Goal: Information Seeking & Learning: Learn about a topic

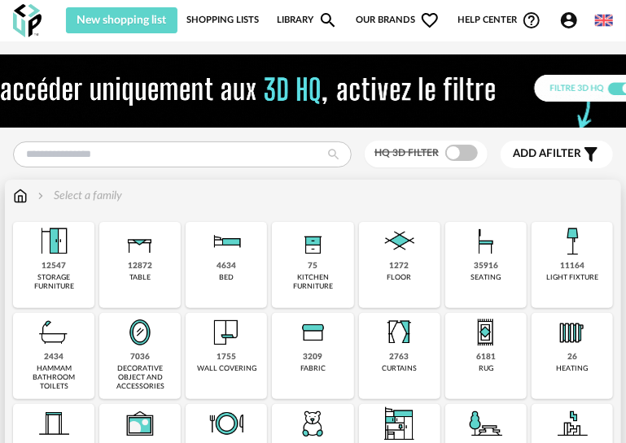
click at [67, 332] on img at bounding box center [53, 332] width 39 height 39
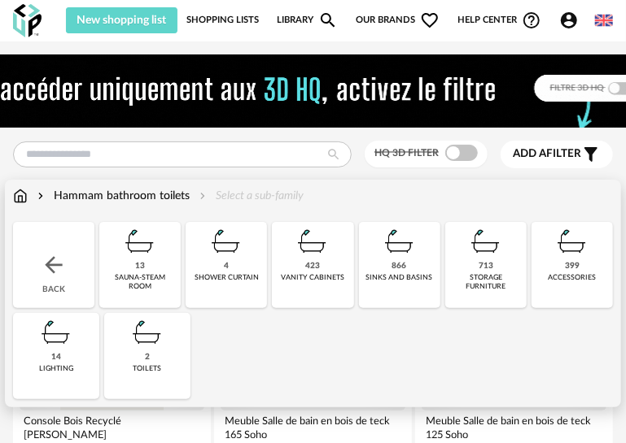
click at [397, 290] on div "866 sinks and basins" at bounding box center [399, 265] width 81 height 86
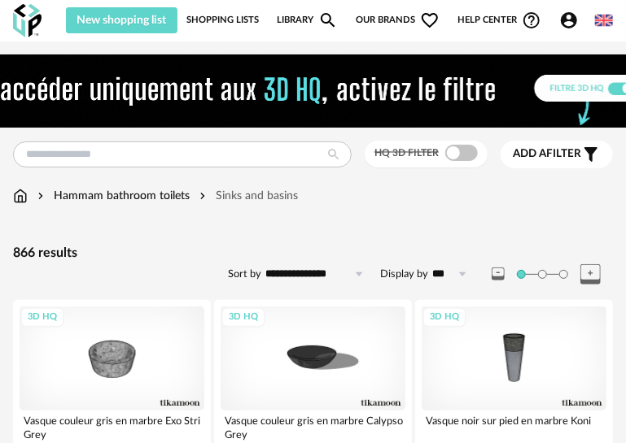
scroll to position [191, 0]
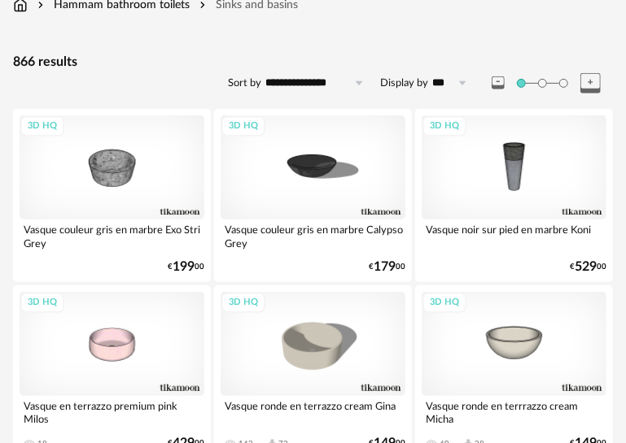
click at [563, 81] on span at bounding box center [563, 83] width 9 height 9
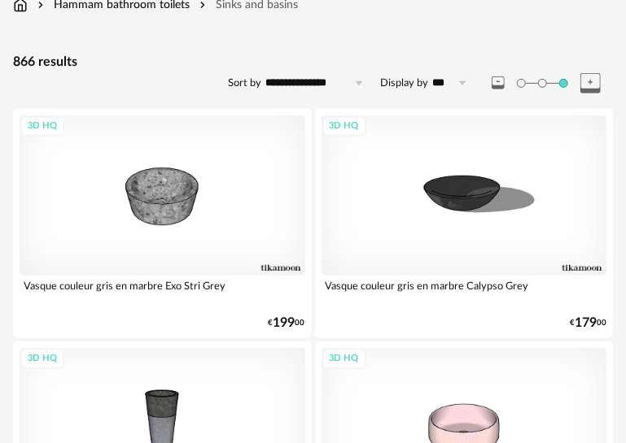
click at [538, 82] on span at bounding box center [542, 83] width 9 height 9
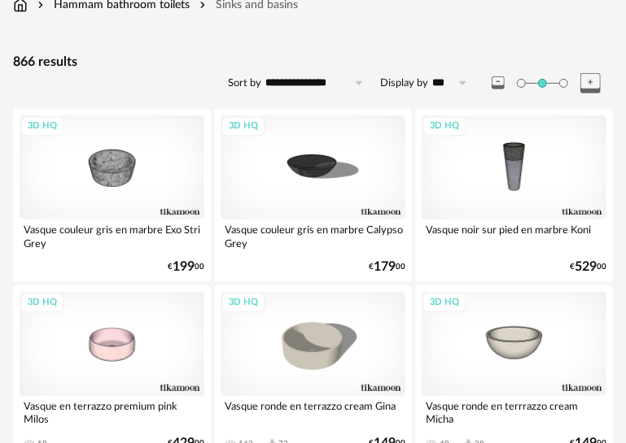
click at [525, 82] on span at bounding box center [521, 83] width 9 height 9
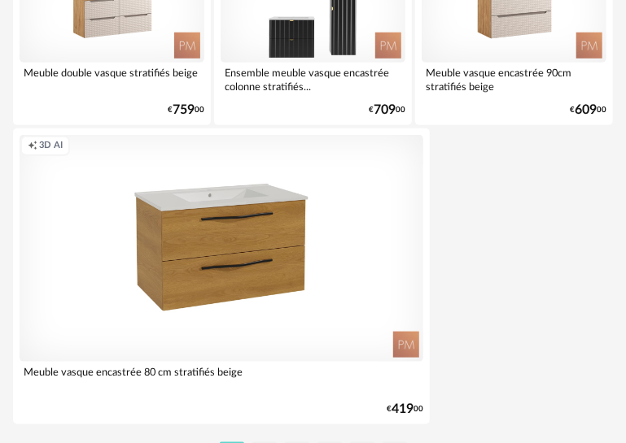
scroll to position [6076, 0]
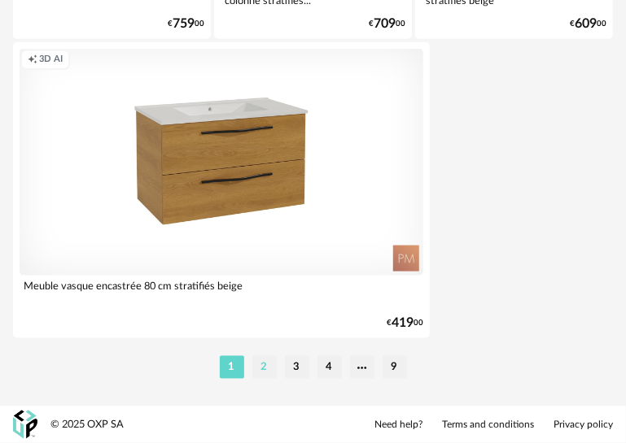
click at [276, 369] on li "2" at bounding box center [264, 367] width 24 height 23
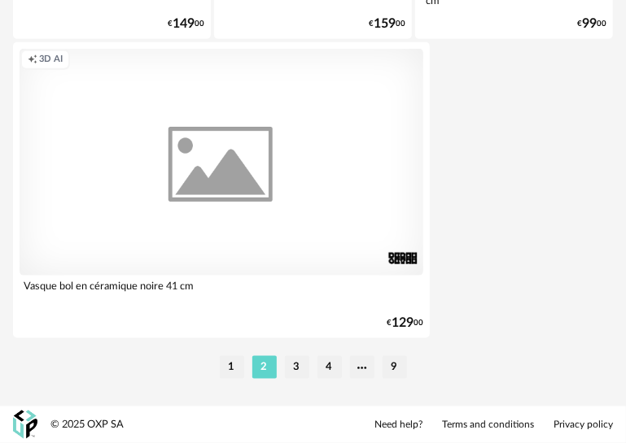
scroll to position [6076, 0]
click at [299, 361] on li "3" at bounding box center [297, 367] width 24 height 23
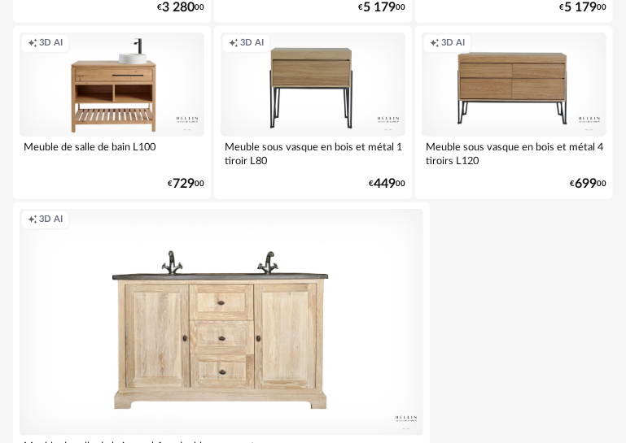
scroll to position [6020, 0]
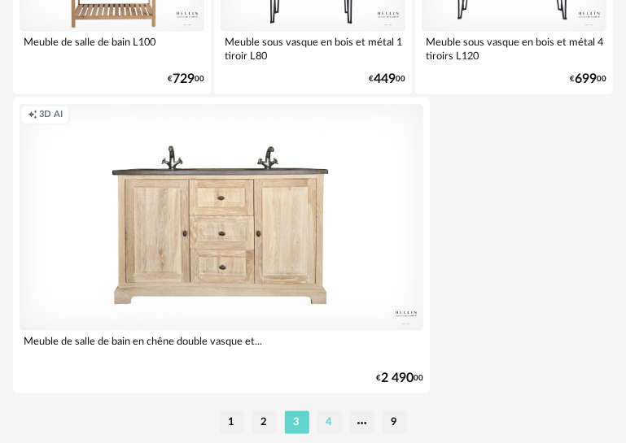
click at [321, 426] on li "4" at bounding box center [329, 423] width 24 height 23
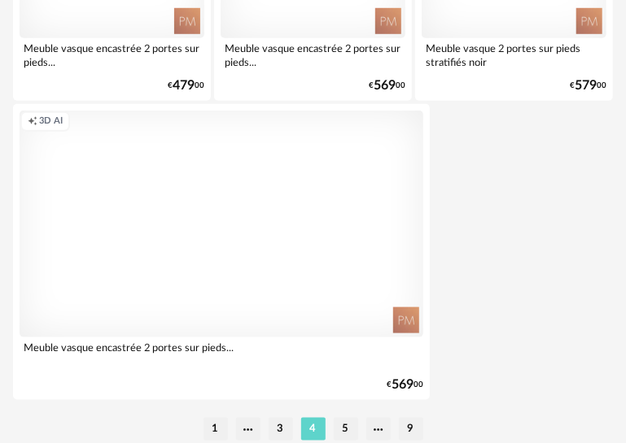
scroll to position [6076, 0]
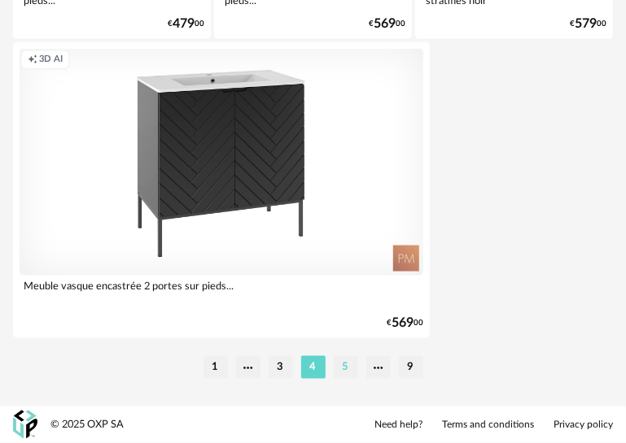
click at [342, 373] on li "5" at bounding box center [346, 367] width 24 height 23
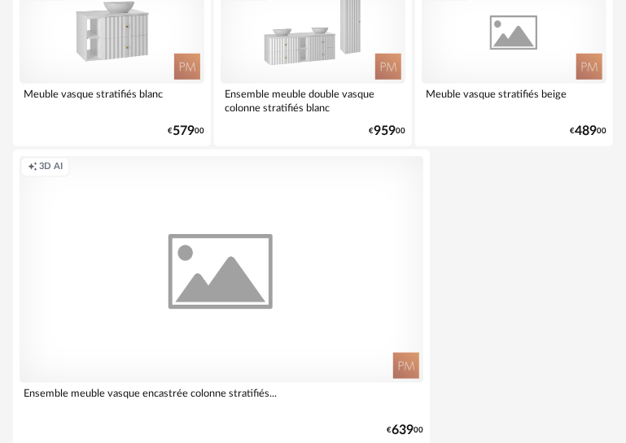
scroll to position [6076, 0]
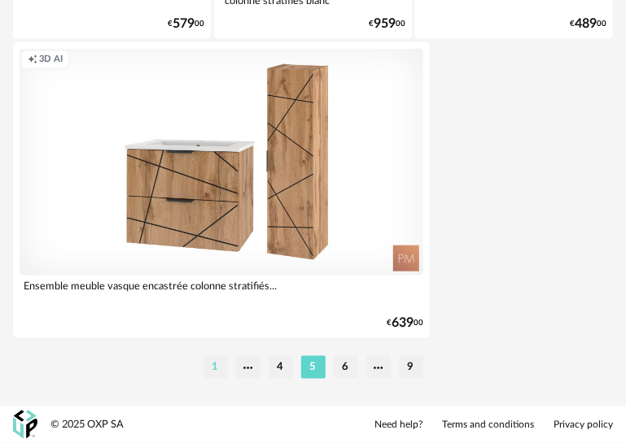
click at [226, 370] on li "1" at bounding box center [215, 367] width 24 height 23
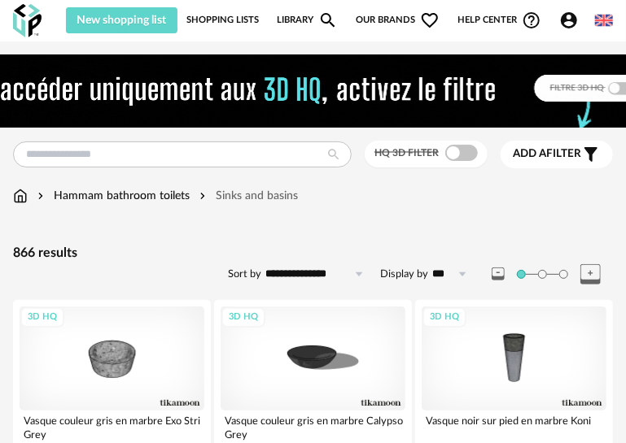
click at [349, 275] on input "**********" at bounding box center [317, 274] width 112 height 26
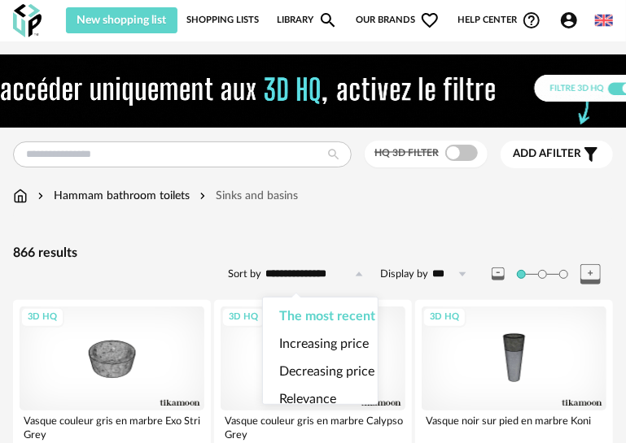
click at [349, 275] on input "**********" at bounding box center [317, 274] width 112 height 26
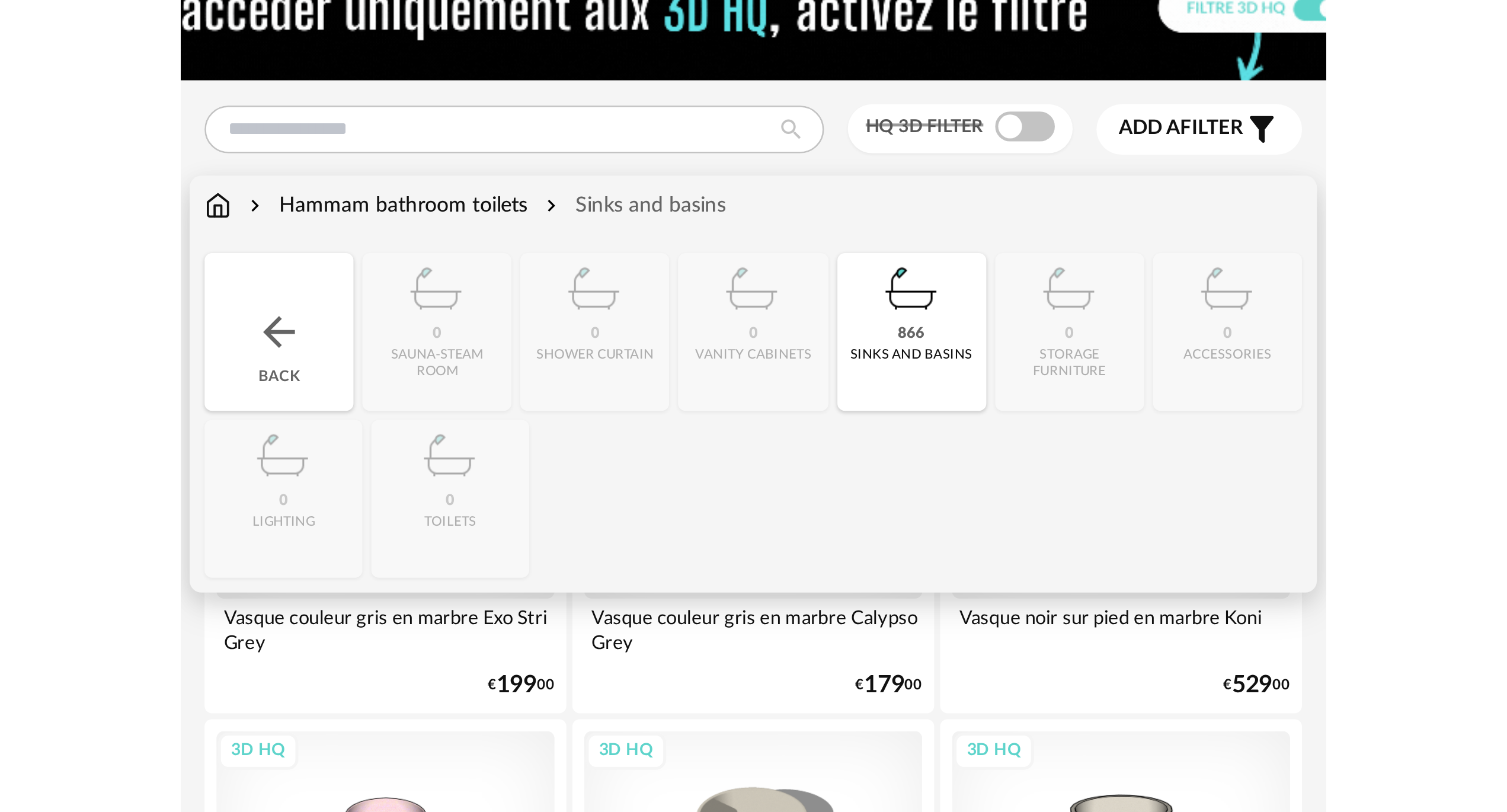
scroll to position [119, 0]
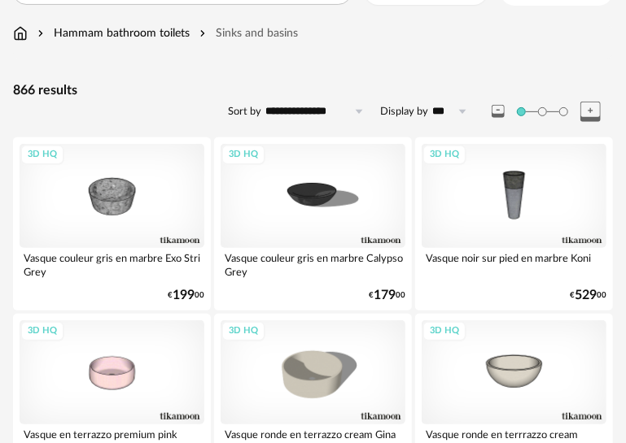
click at [413, 112] on label "Display by" at bounding box center [404, 112] width 48 height 14
click at [428, 112] on input "***" at bounding box center [452, 111] width 49 height 26
click at [450, 258] on span "500" at bounding box center [456, 264] width 22 height 13
type input "***"
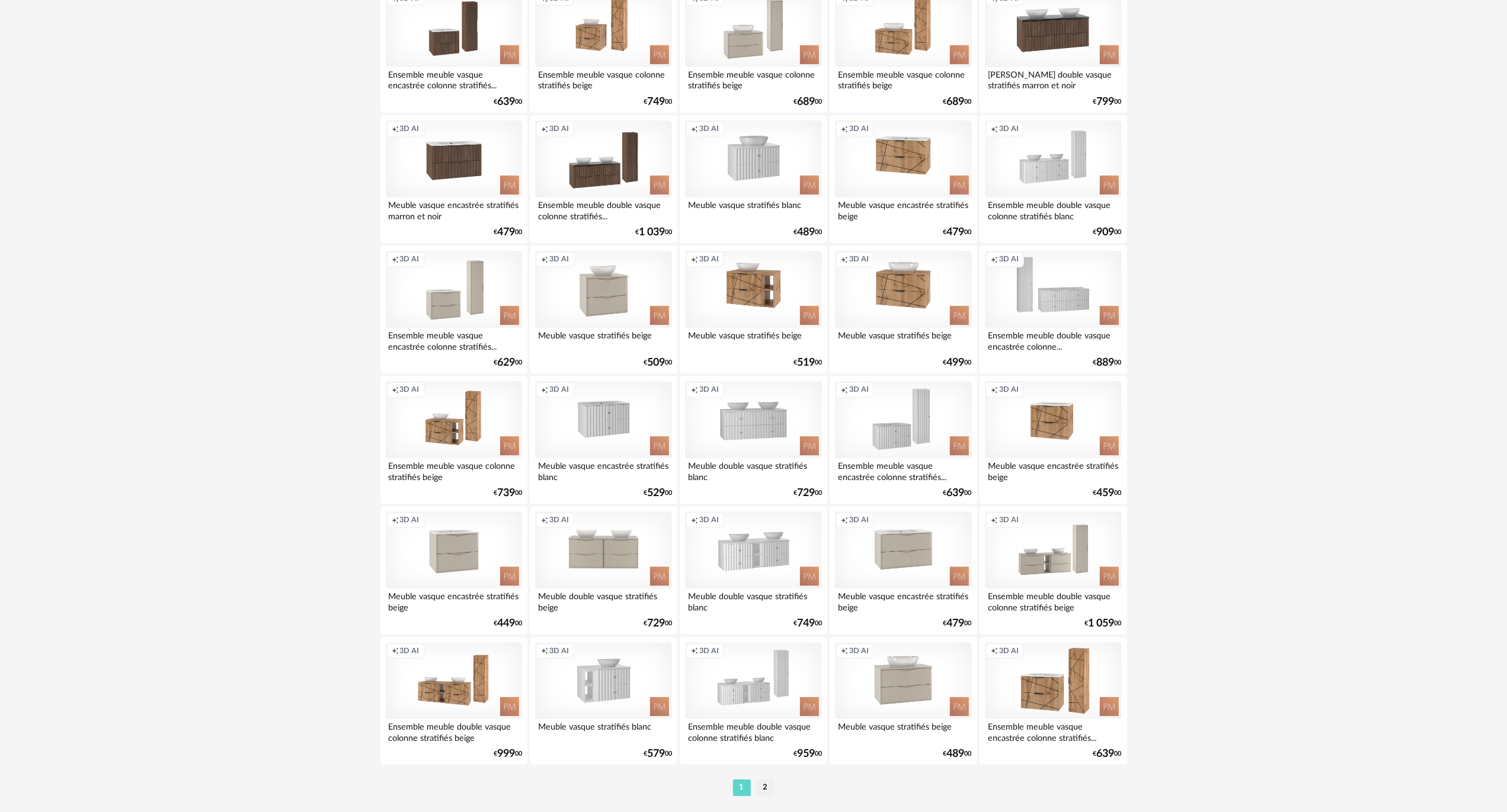
scroll to position [12535, 0]
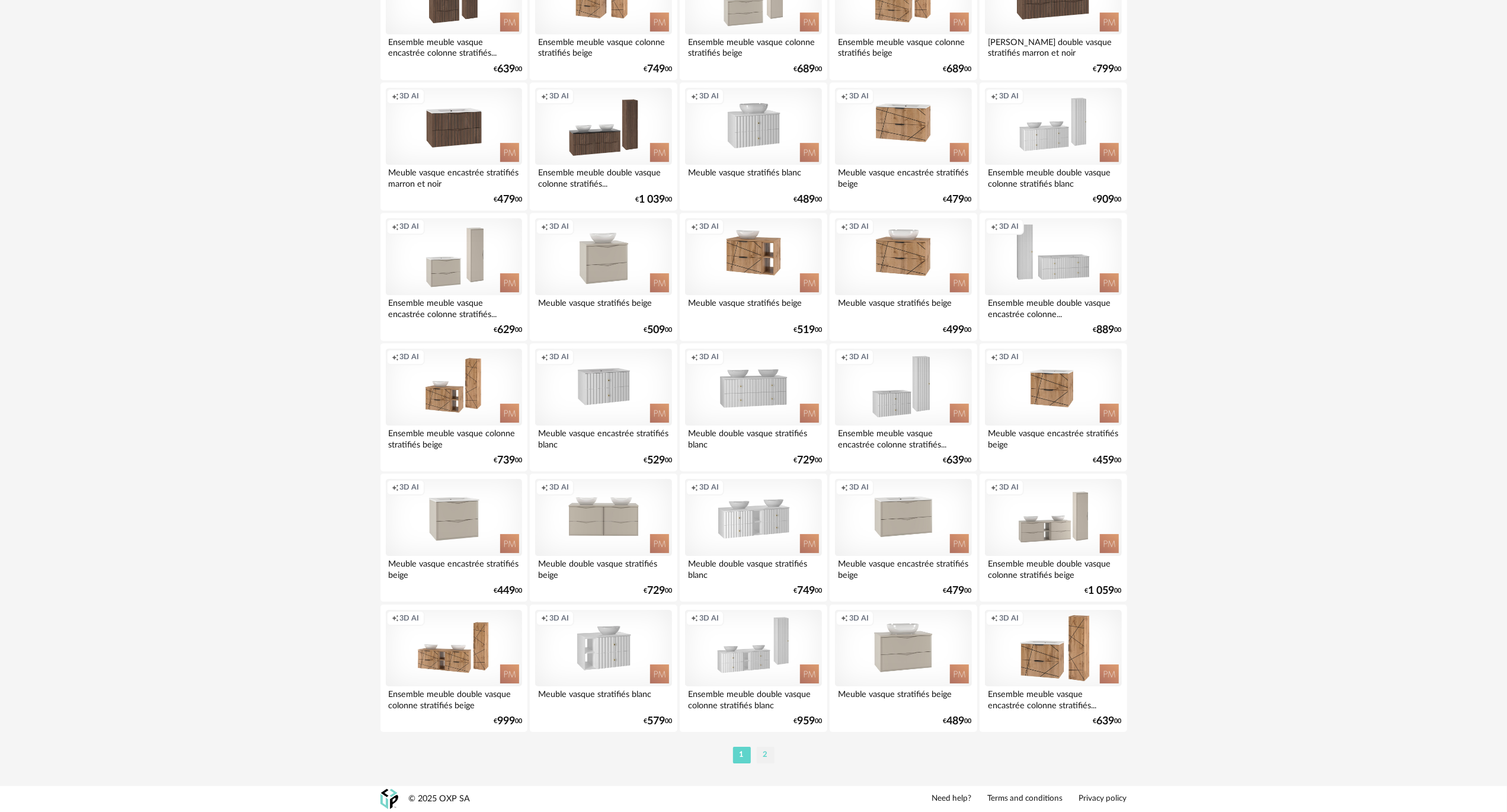
click at [455, 323] on li "2" at bounding box center [766, 754] width 17 height 17
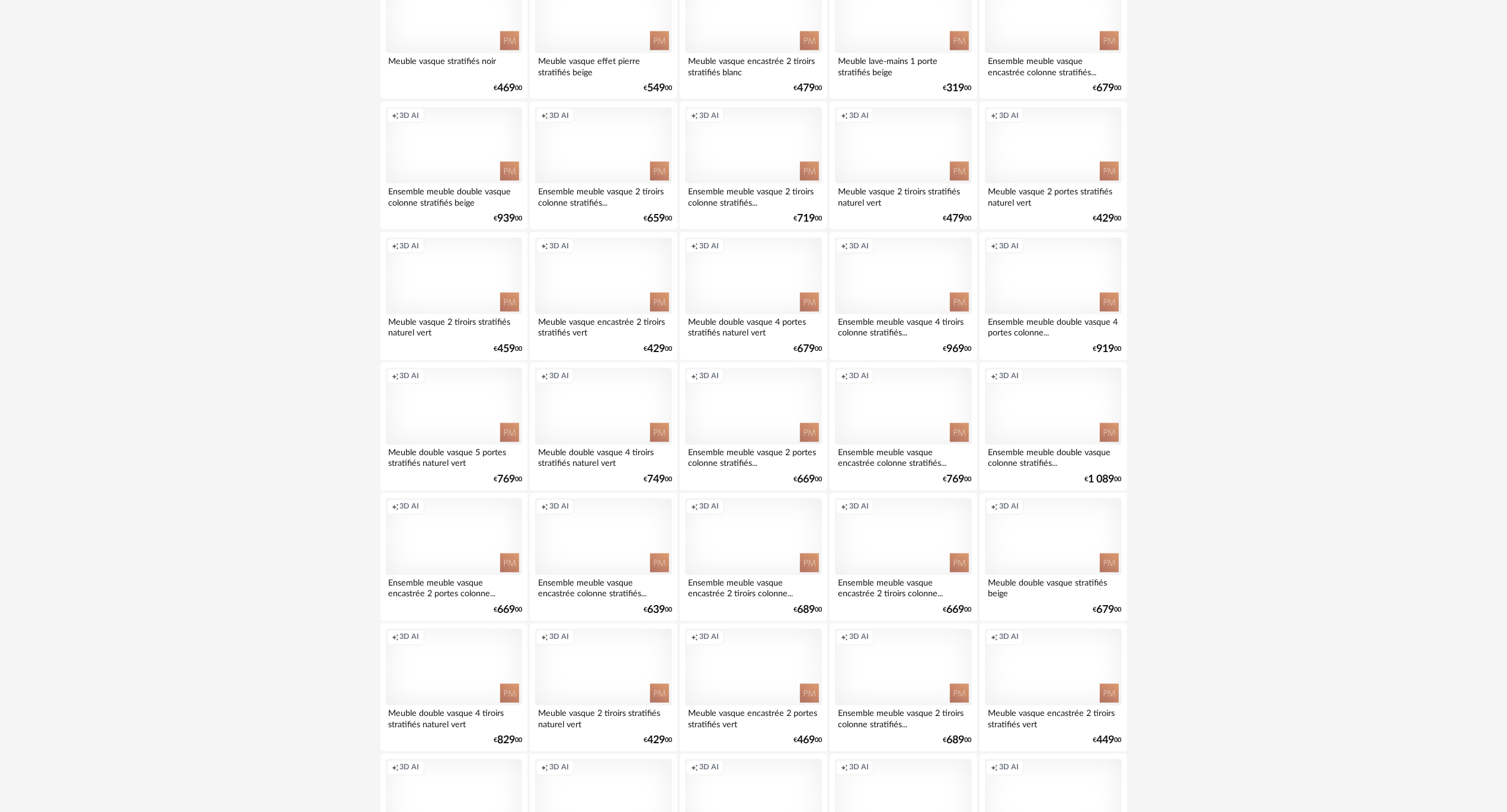
scroll to position [6754, 0]
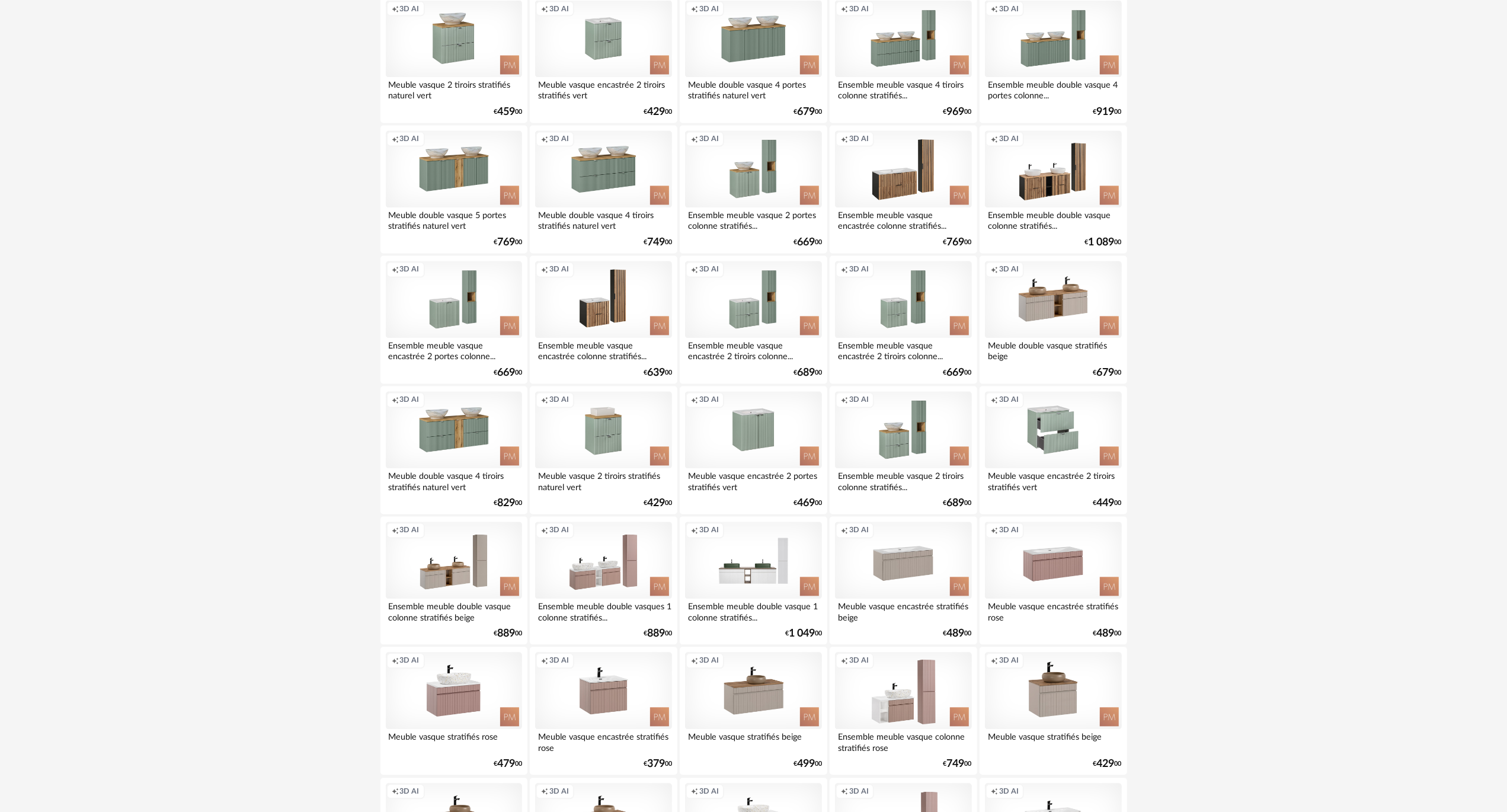
click at [455, 323] on div "Creation icon 3D AI" at bounding box center [1052, 430] width 136 height 77
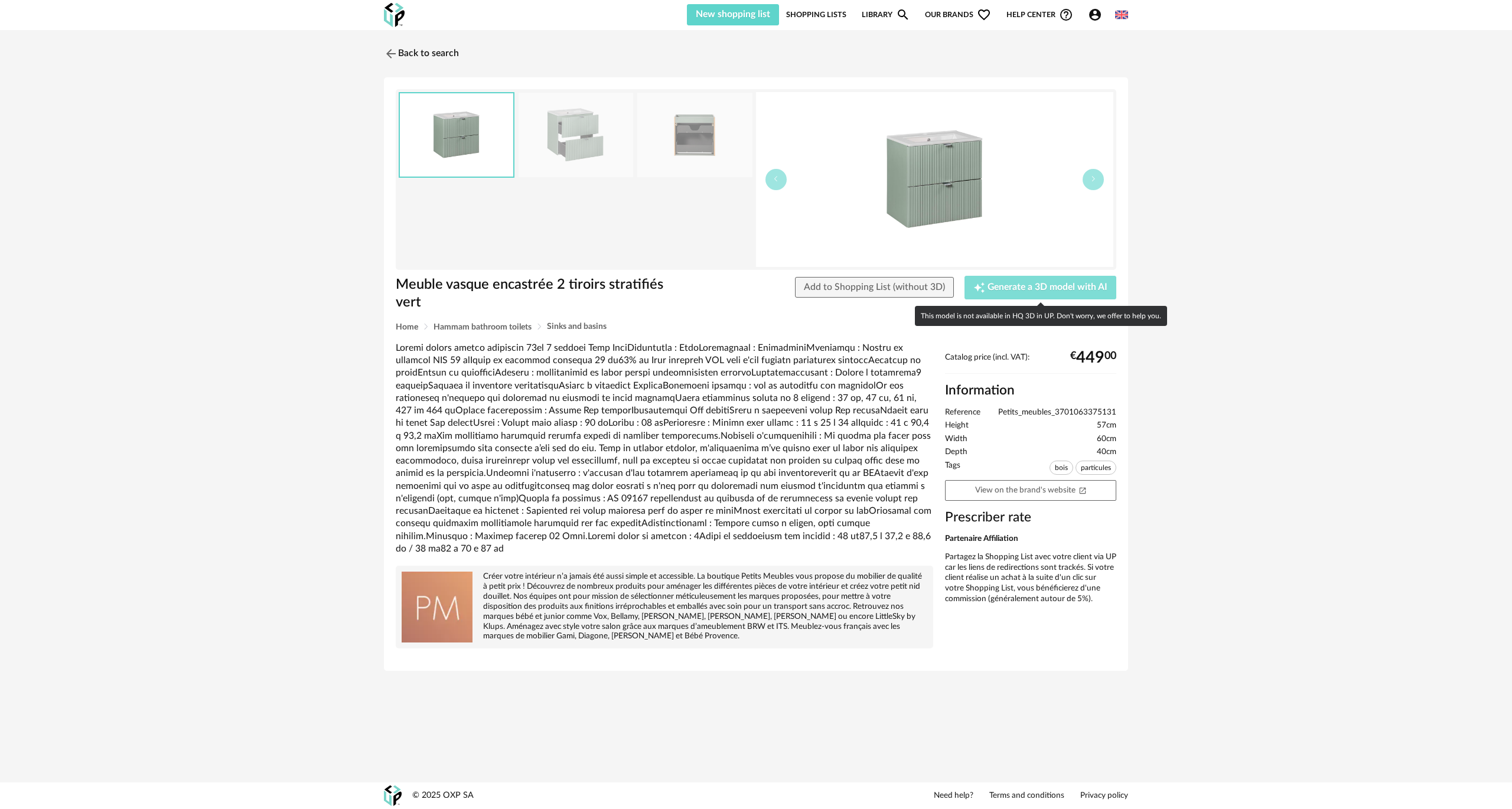
click at [454, 291] on span "Generate a 3D model with AI" at bounding box center [1047, 287] width 120 height 9
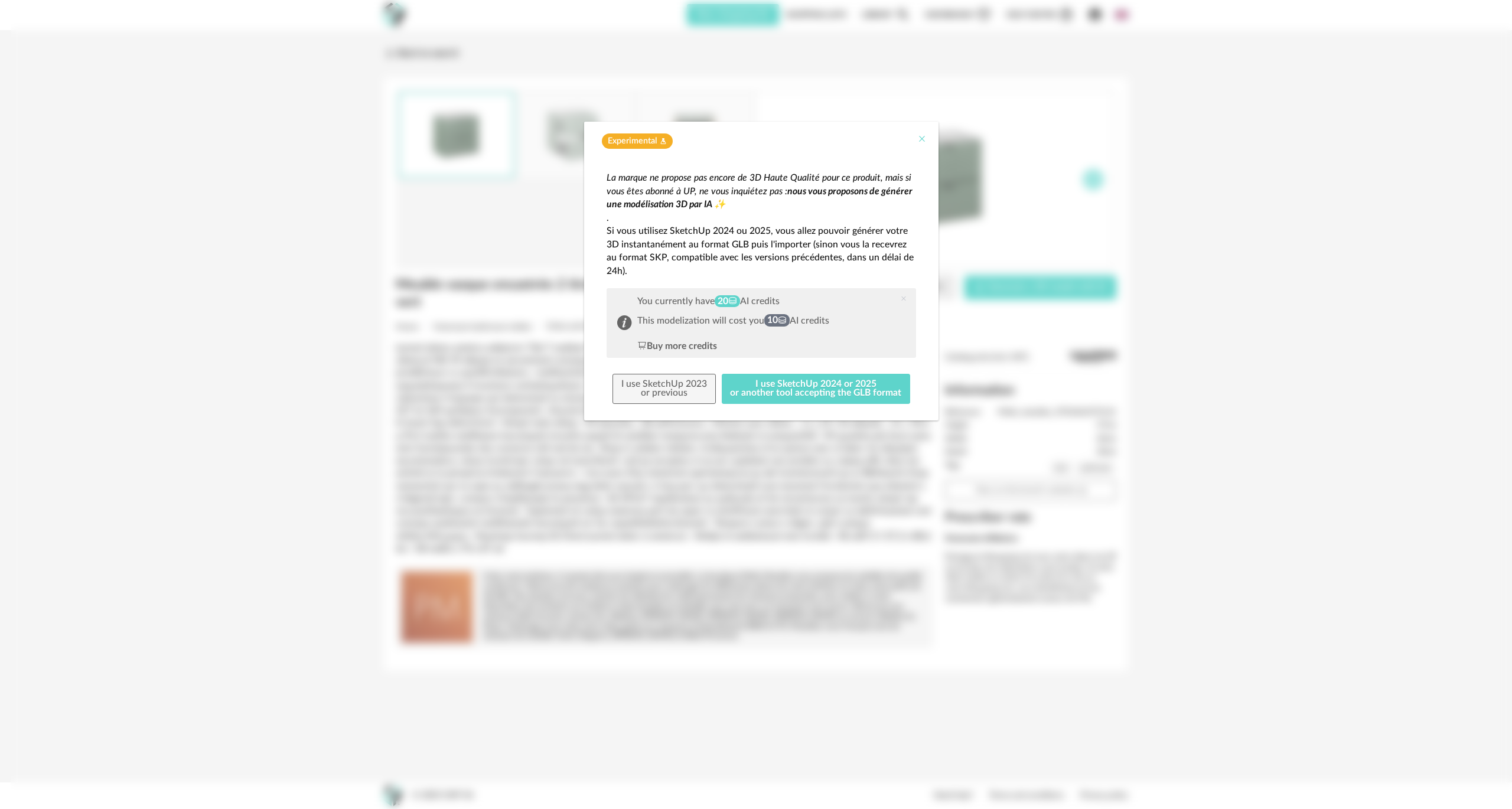
click at [454, 139] on icon "Close" at bounding box center [921, 139] width 9 height 9
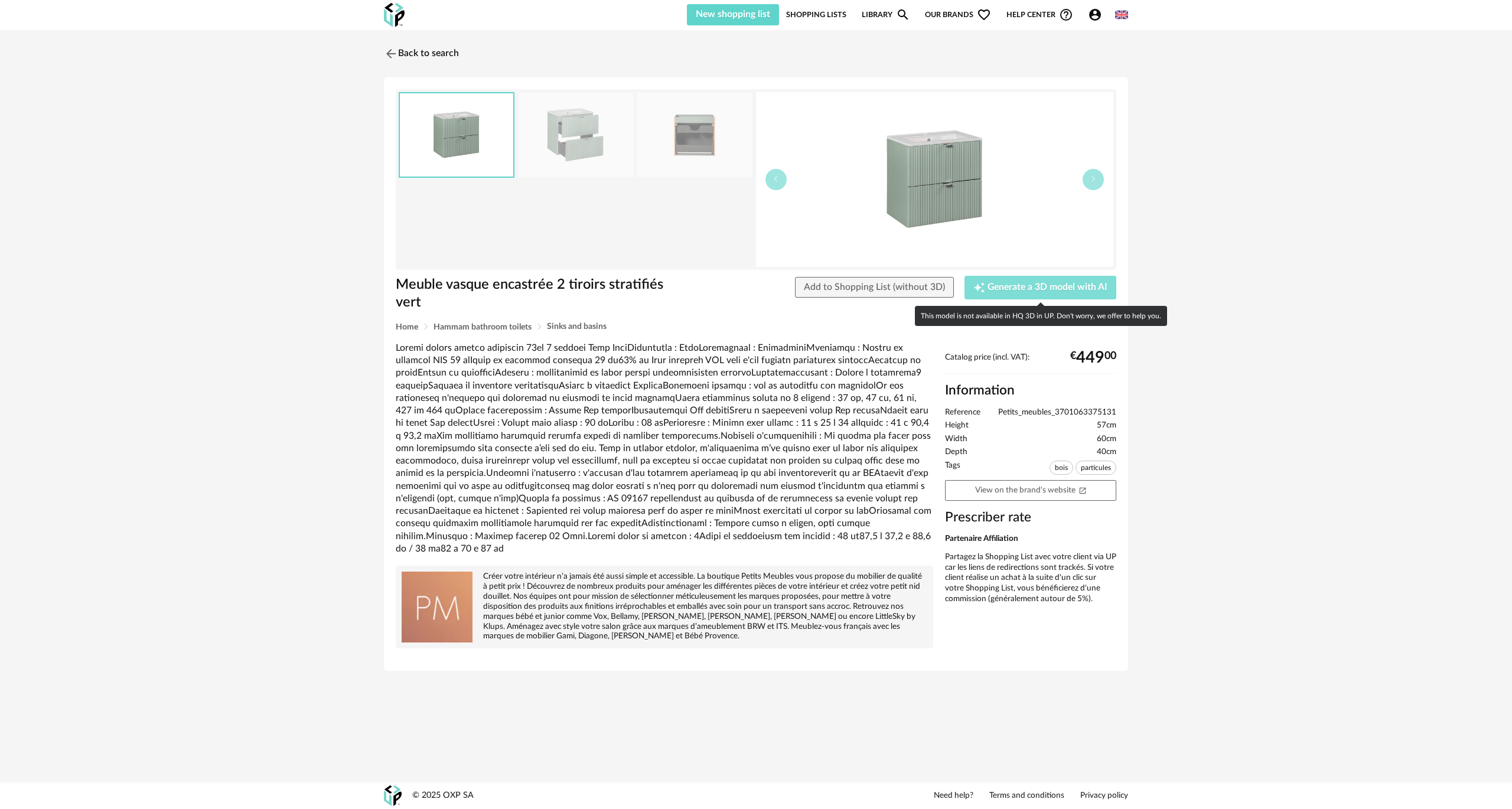
click at [454, 292] on button "Creation icon Generate a 3D model with AI" at bounding box center [1040, 287] width 152 height 24
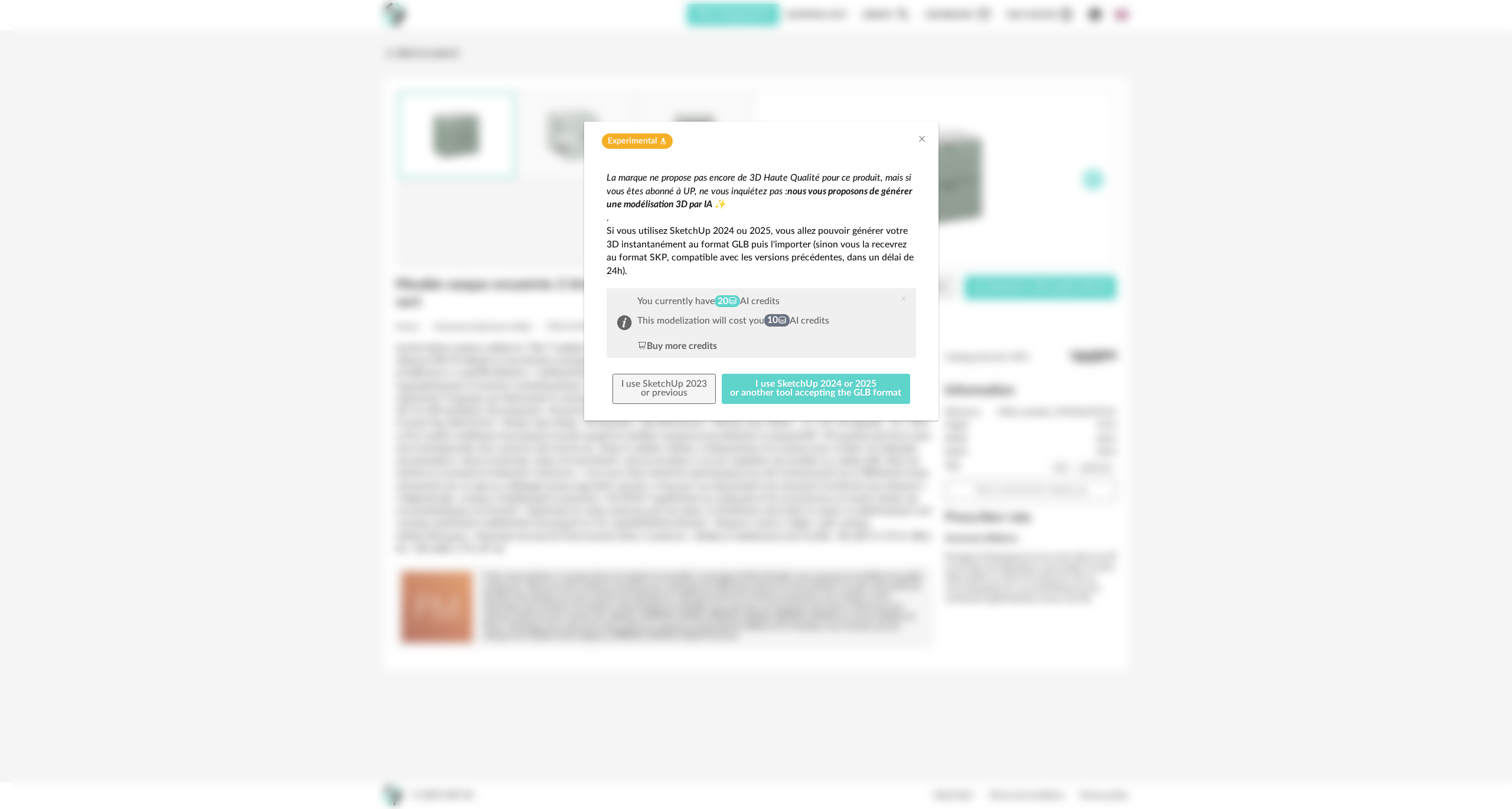
click at [454, 141] on div "Experimental Flask icon" at bounding box center [761, 141] width 331 height 16
click at [454, 138] on icon "Close" at bounding box center [921, 139] width 9 height 9
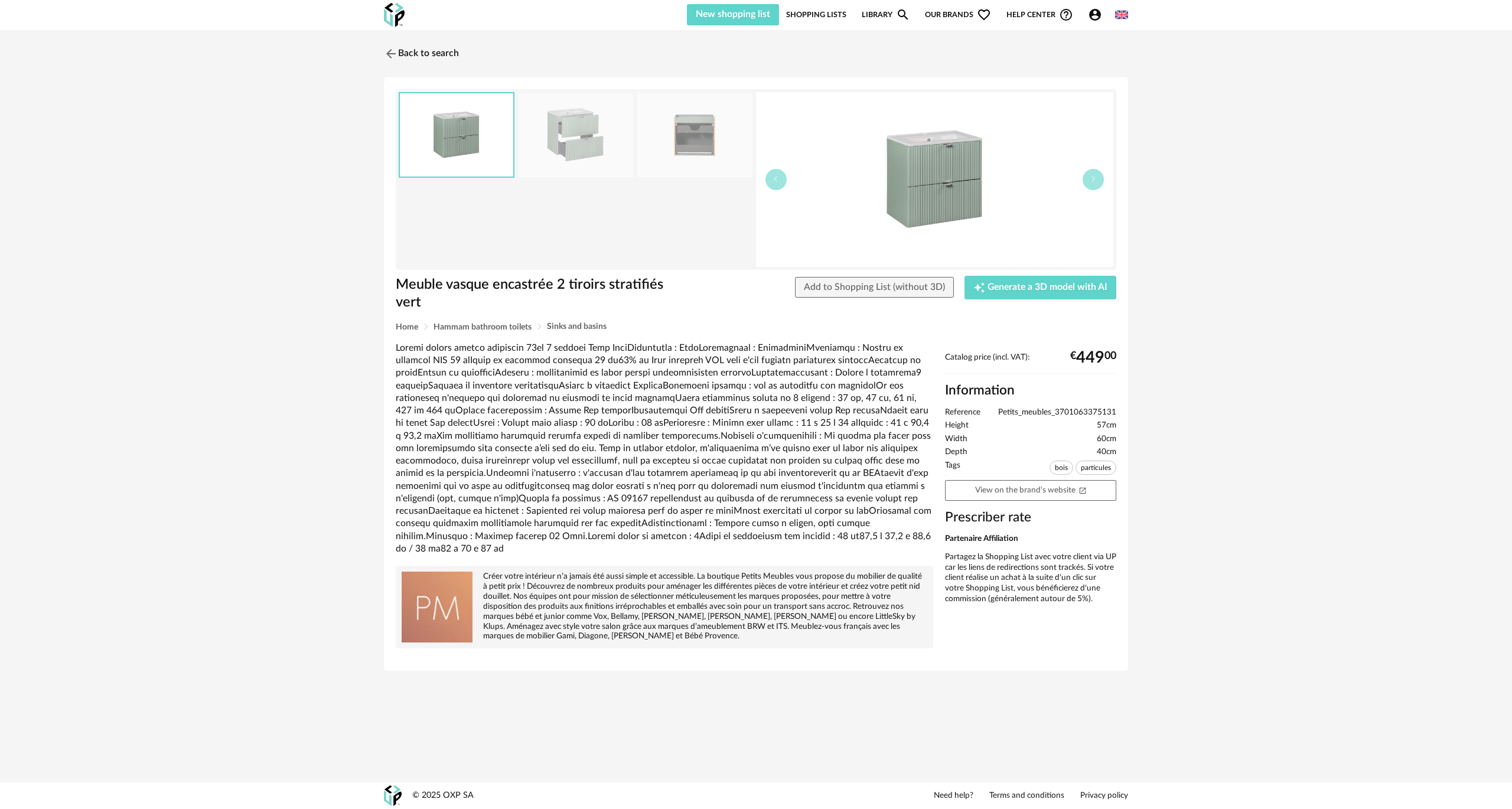
click at [454, 15] on link "Library Magnify icon" at bounding box center [886, 15] width 49 height 21
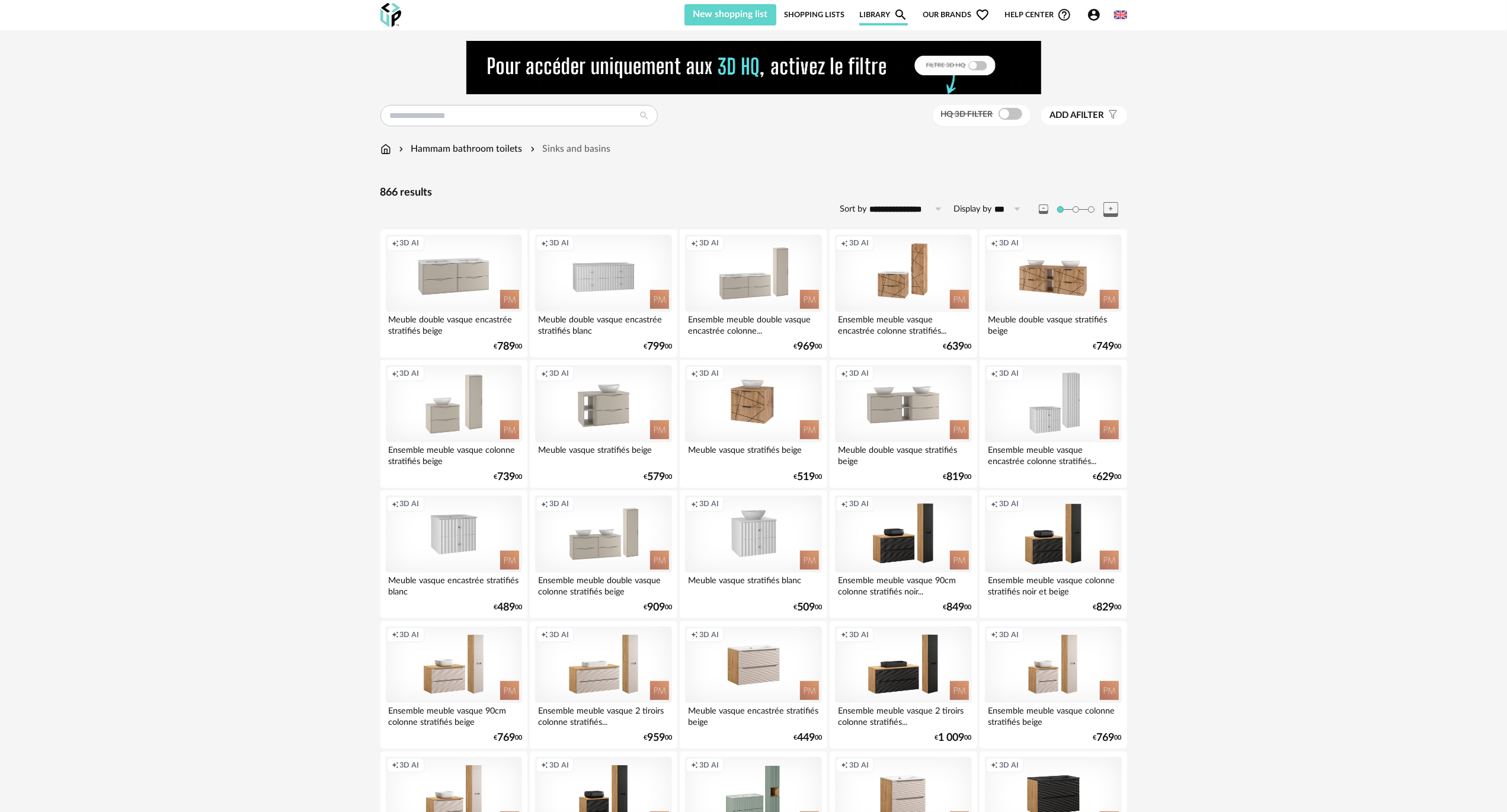
scroll to position [178, 0]
